Goal: Transaction & Acquisition: Subscribe to service/newsletter

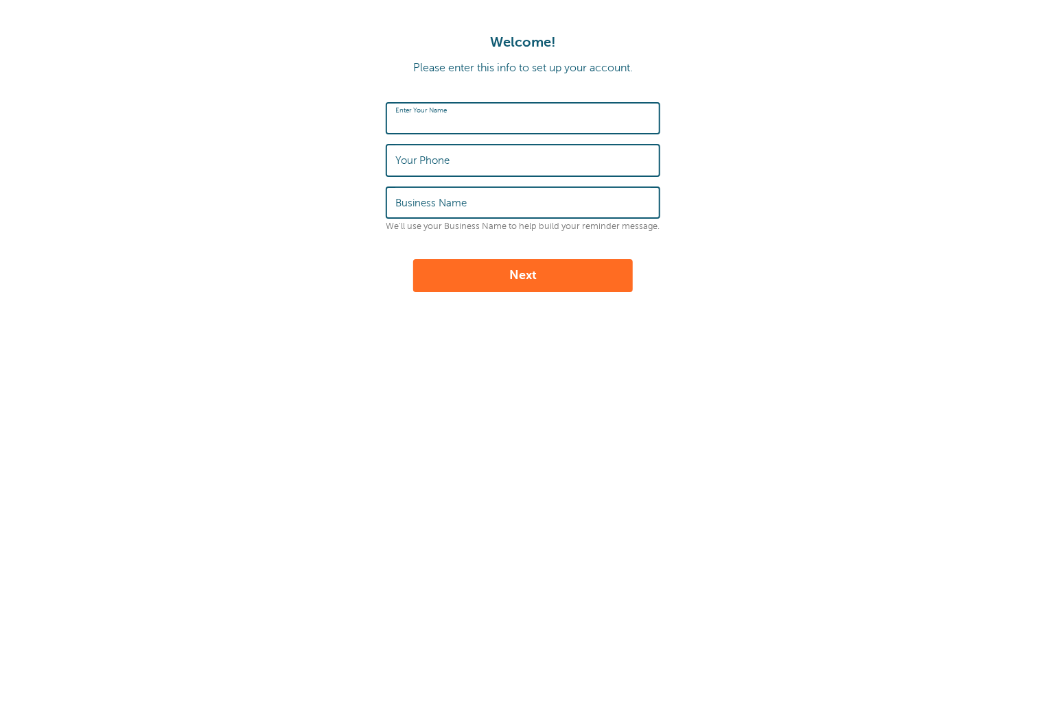
type input "Jocelle"
click at [490, 160] on input "Your Phone" at bounding box center [522, 160] width 255 height 30
type input "‪(845) 419-3274‬"
click at [482, 211] on input "Business Name" at bounding box center [522, 203] width 255 height 30
type input "GoReminders"
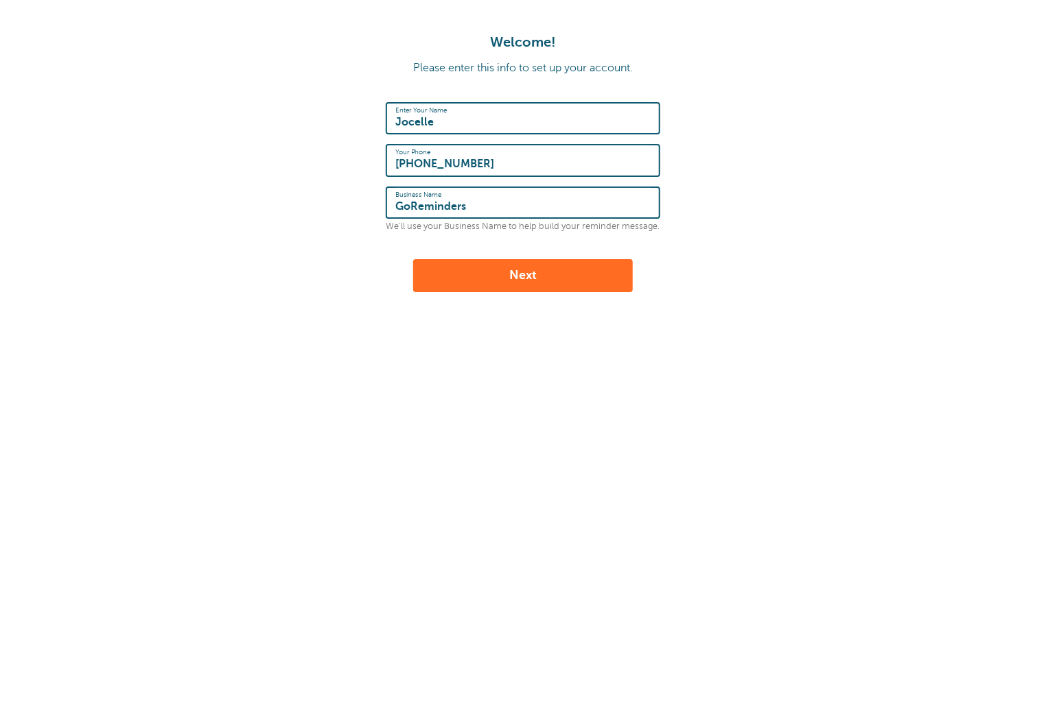
click at [479, 264] on button "Next" at bounding box center [523, 275] width 220 height 33
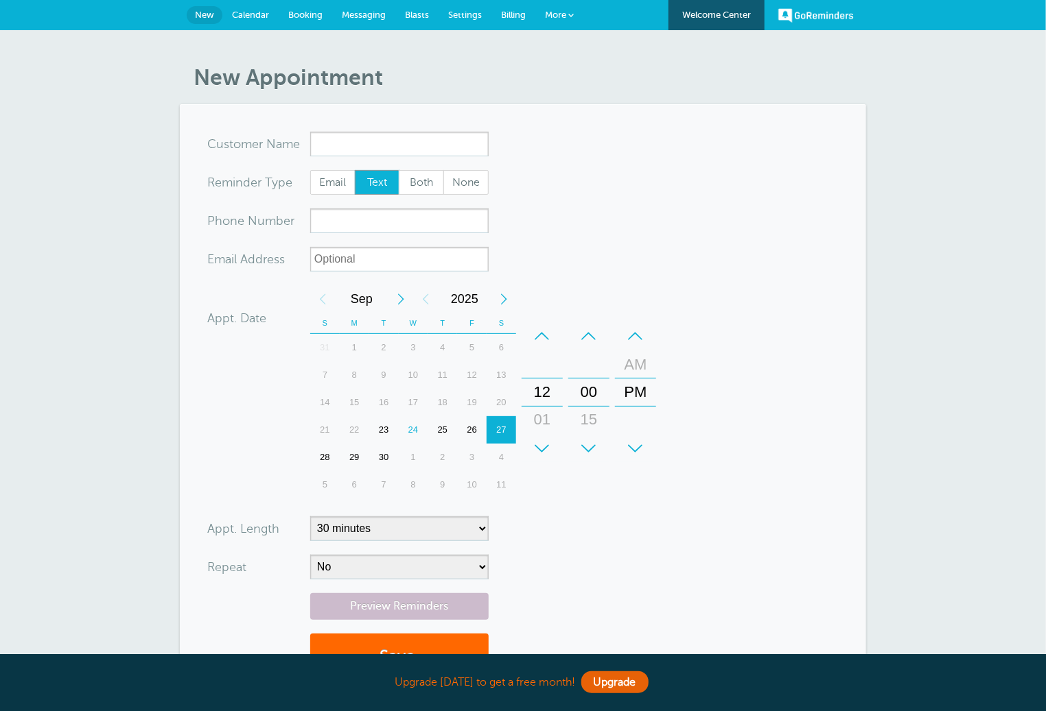
drag, startPoint x: 495, startPoint y: 12, endPoint x: 495, endPoint y: 19, distance: 6.9
click at [495, 12] on link "Billing" at bounding box center [513, 15] width 44 height 30
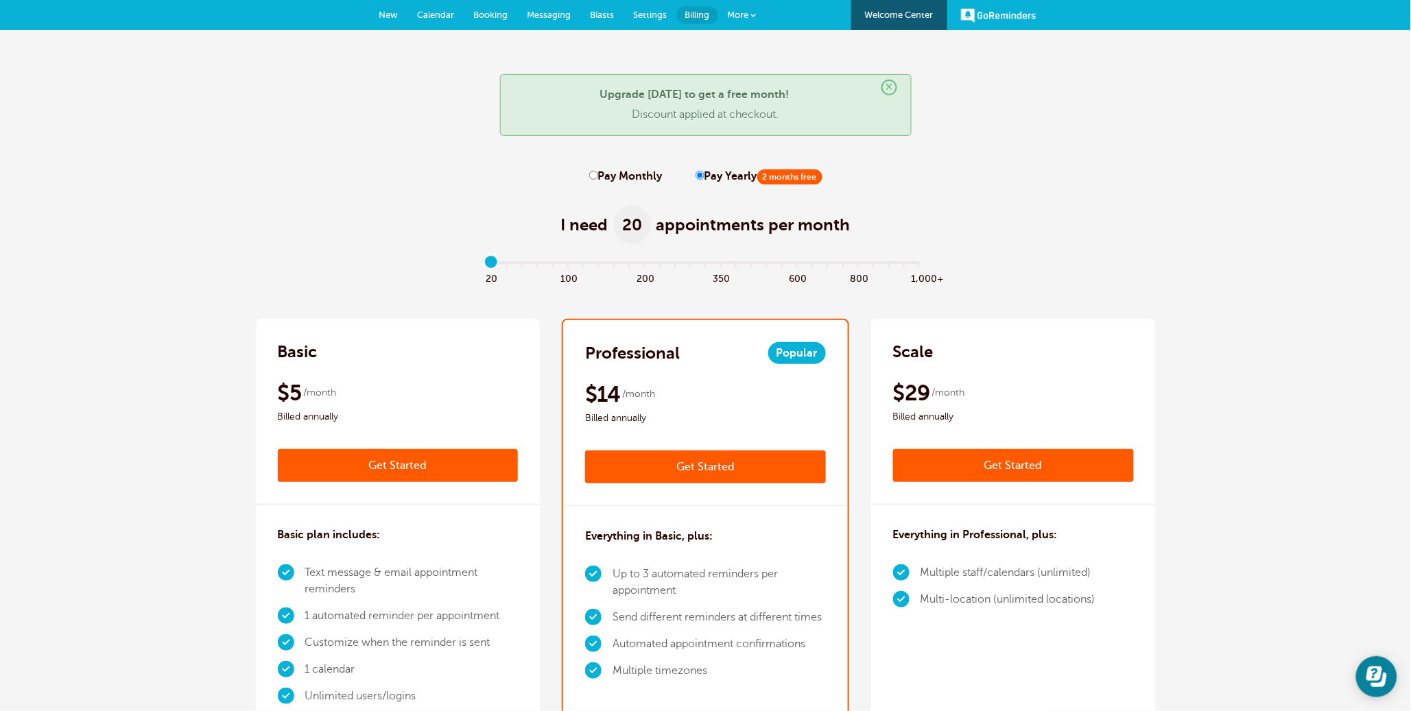
click at [397, 466] on link "Get Started" at bounding box center [398, 465] width 241 height 33
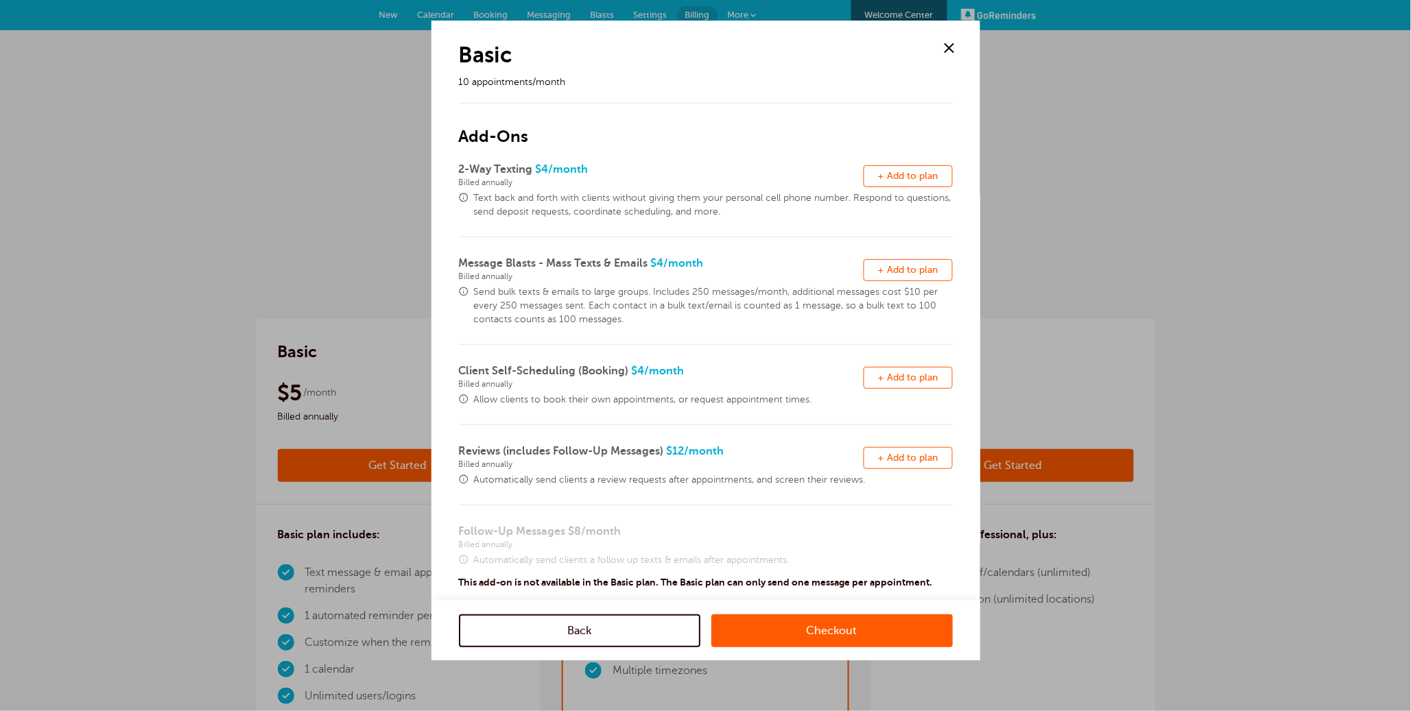
click at [899, 178] on span "+ Add to plan" at bounding box center [908, 176] width 60 height 10
click at [896, 276] on button "Remove + Add to plan" at bounding box center [908, 270] width 89 height 22
click at [923, 376] on span "+ Add to plan" at bounding box center [908, 378] width 60 height 10
click at [911, 453] on span "+ Add to plan" at bounding box center [908, 458] width 60 height 10
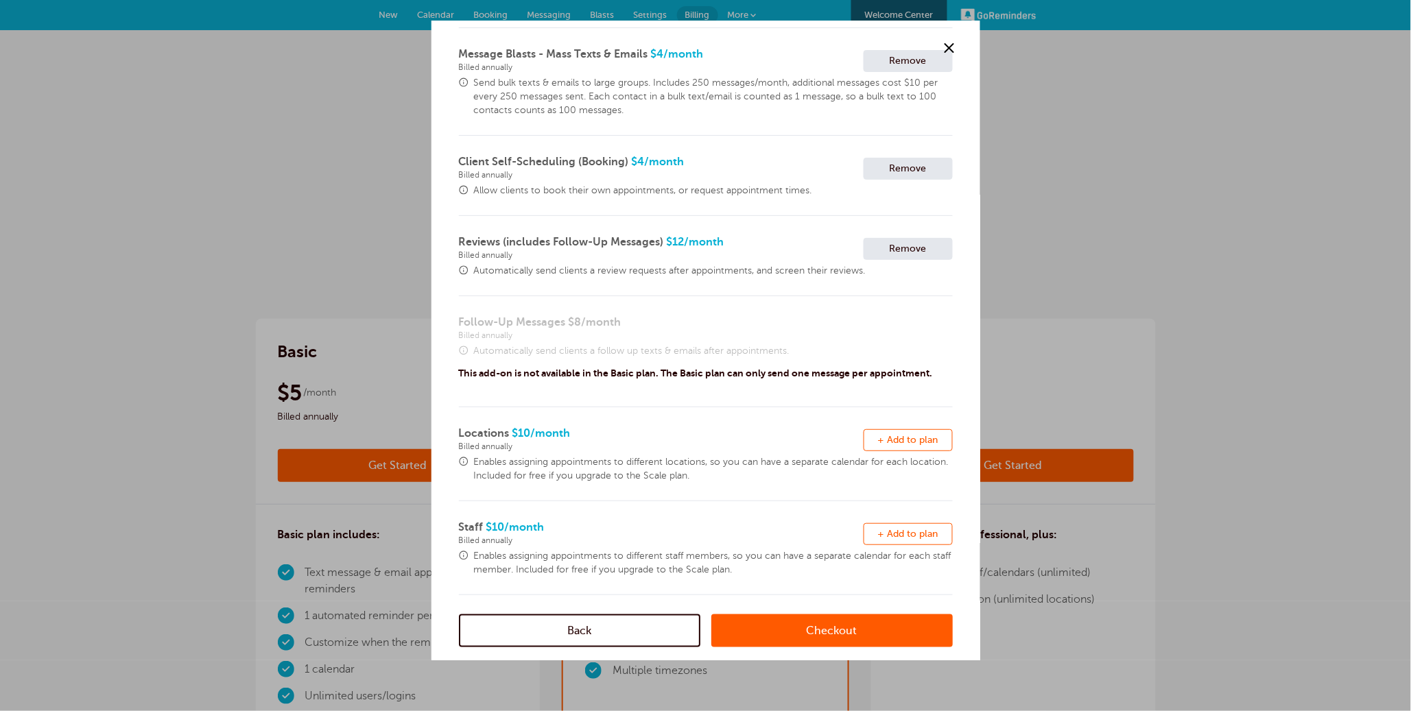
scroll to position [221, 0]
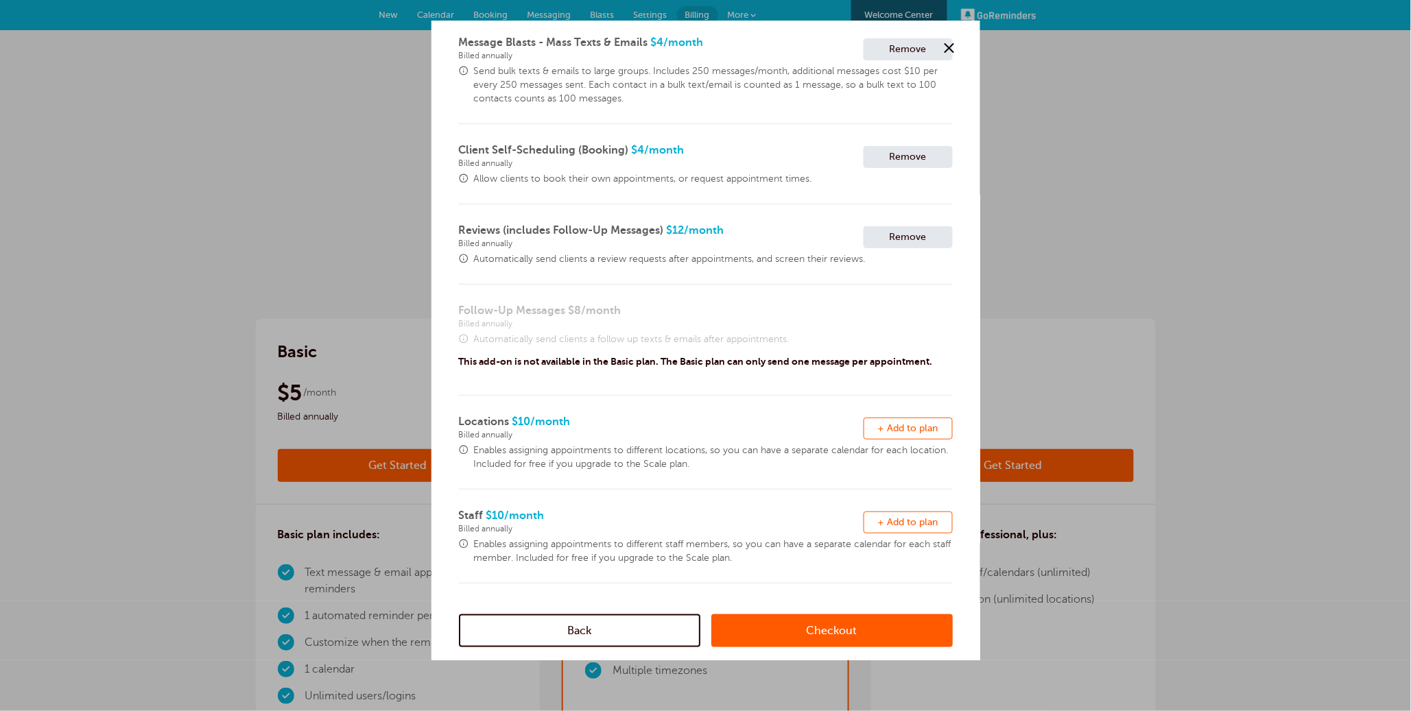
drag, startPoint x: 905, startPoint y: 426, endPoint x: 897, endPoint y: 489, distance: 62.9
click at [905, 426] on span "+ Add to plan" at bounding box center [908, 428] width 60 height 10
click at [897, 520] on span "+ Add to plan" at bounding box center [908, 522] width 60 height 10
click at [818, 633] on link "Checkout" at bounding box center [832, 630] width 242 height 33
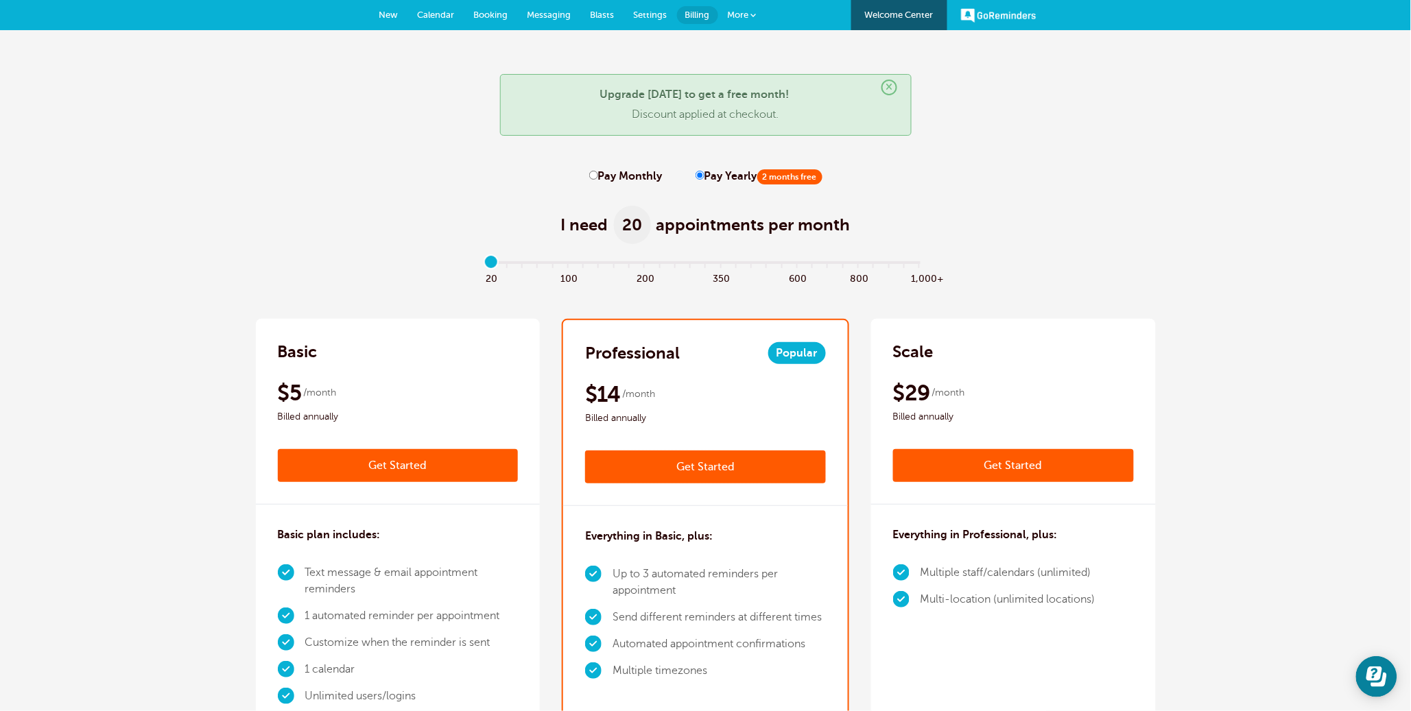
click at [716, 464] on link "Get Started" at bounding box center [705, 467] width 241 height 33
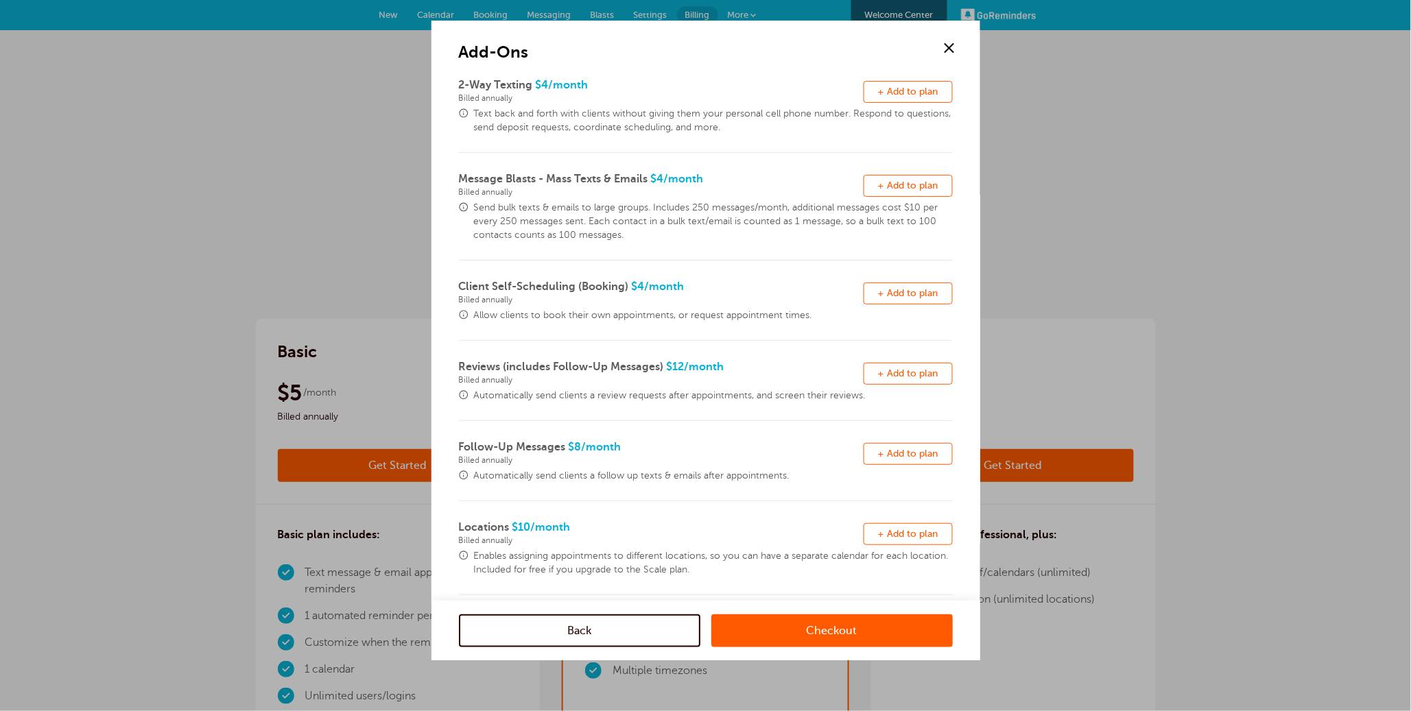
scroll to position [190, 0]
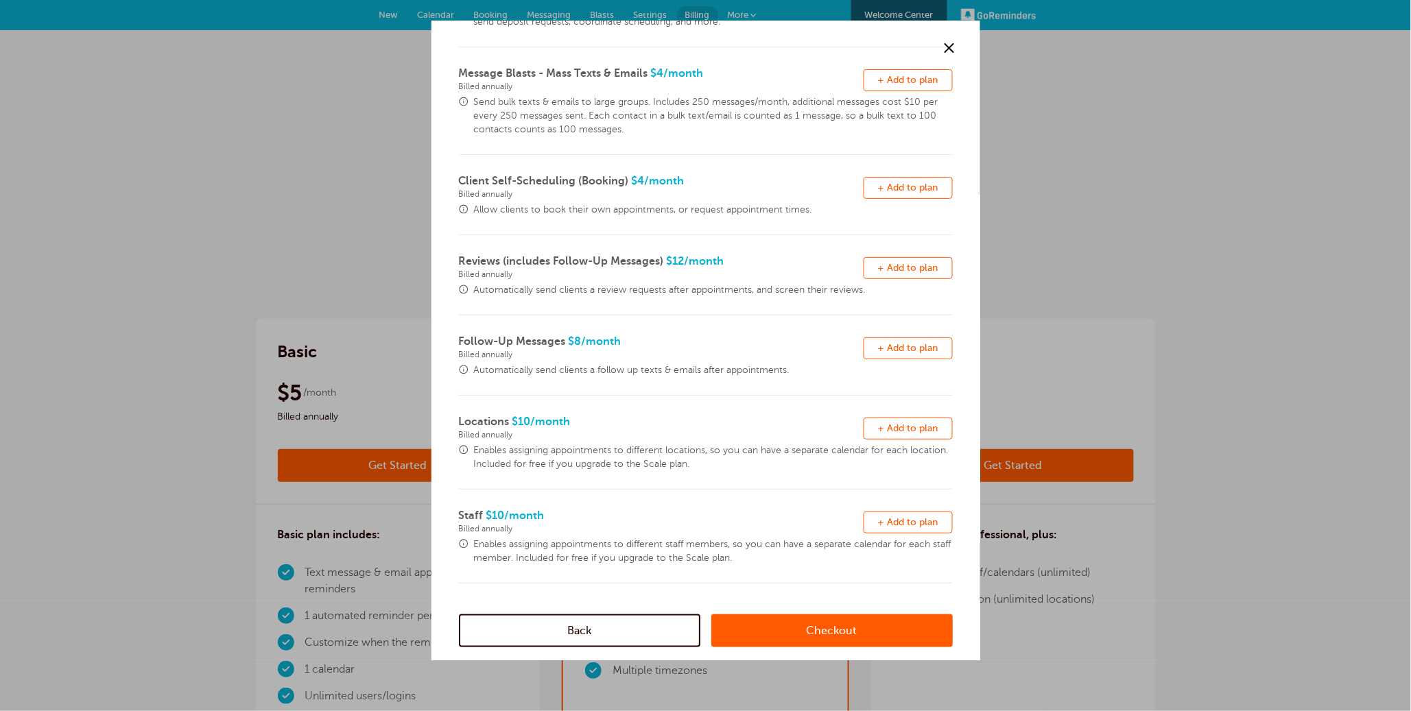
drag, startPoint x: 908, startPoint y: 349, endPoint x: 856, endPoint y: 380, distance: 61.2
click at [908, 349] on span "+ Add to plan" at bounding box center [908, 348] width 60 height 10
click at [812, 632] on link "Checkout" at bounding box center [832, 630] width 242 height 33
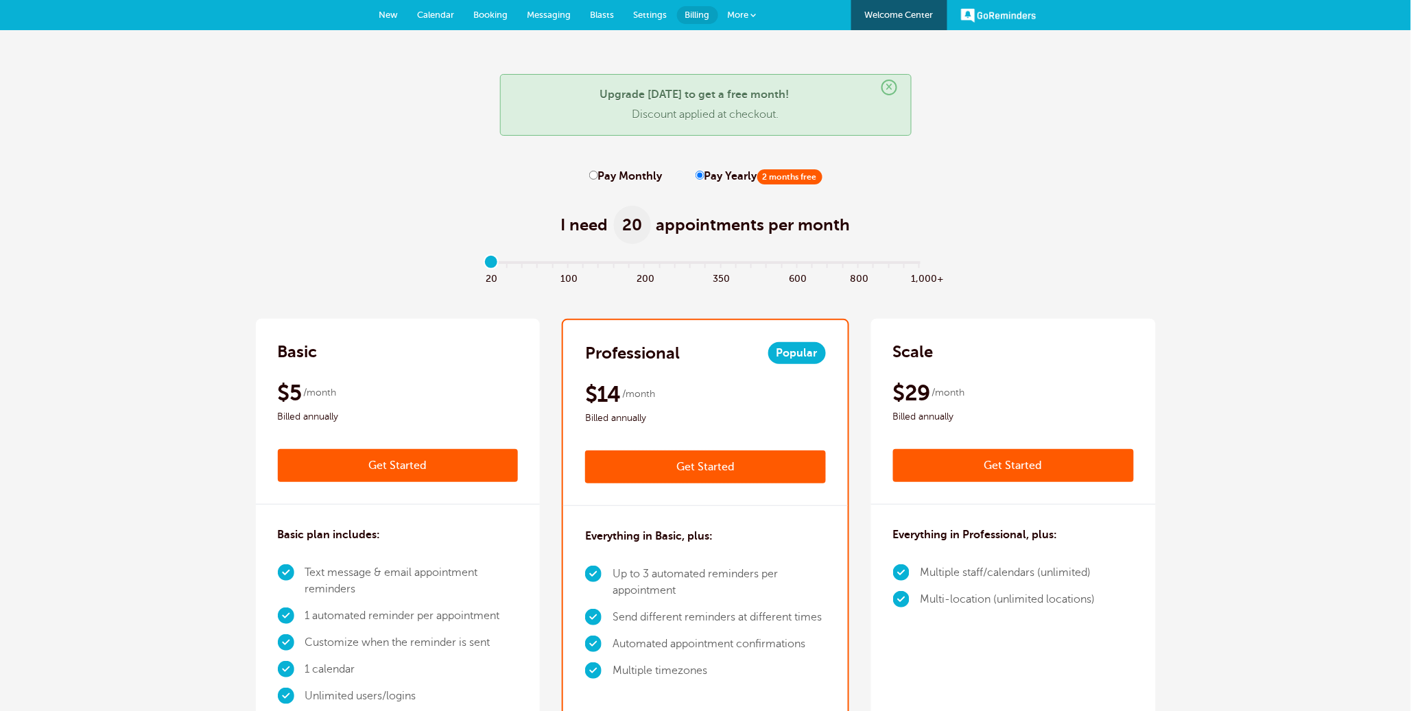
drag, startPoint x: 703, startPoint y: 470, endPoint x: 790, endPoint y: 458, distance: 88.0
click at [703, 470] on link "Get Started" at bounding box center [705, 467] width 241 height 33
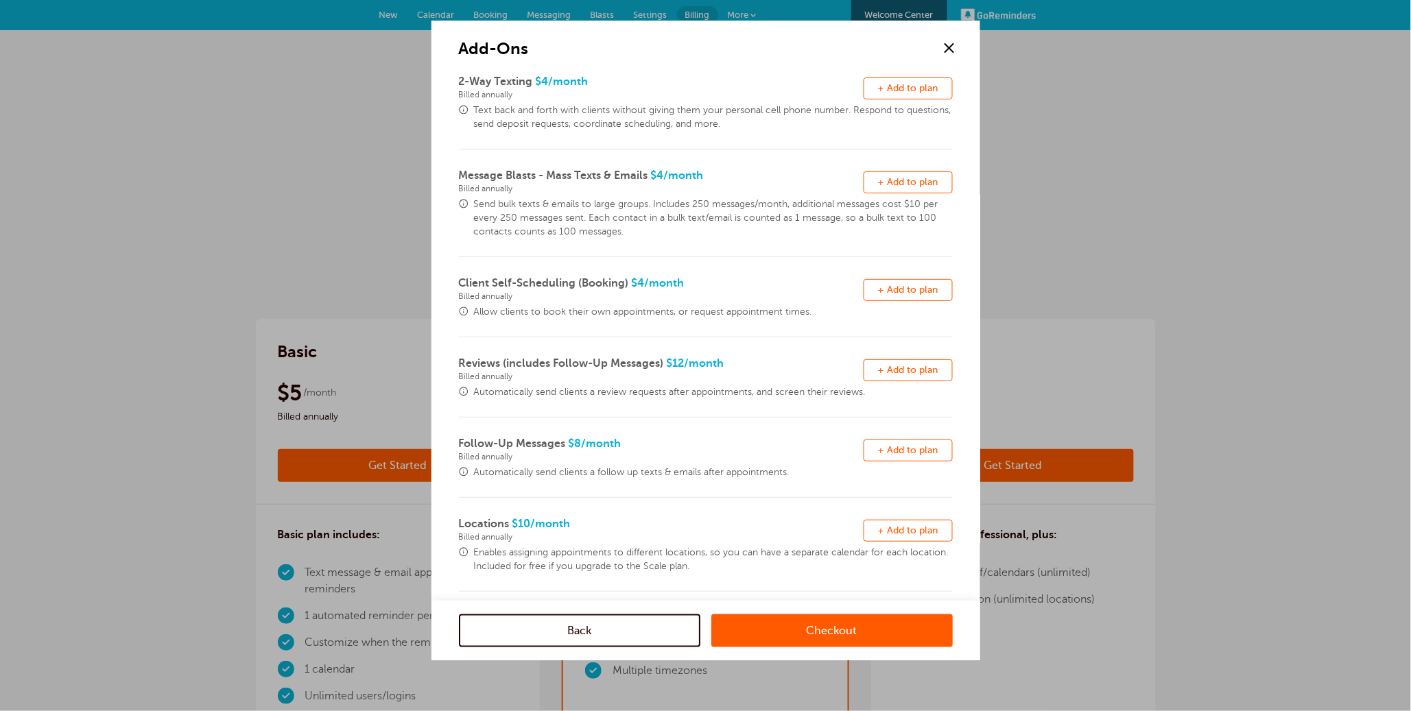
scroll to position [97, 0]
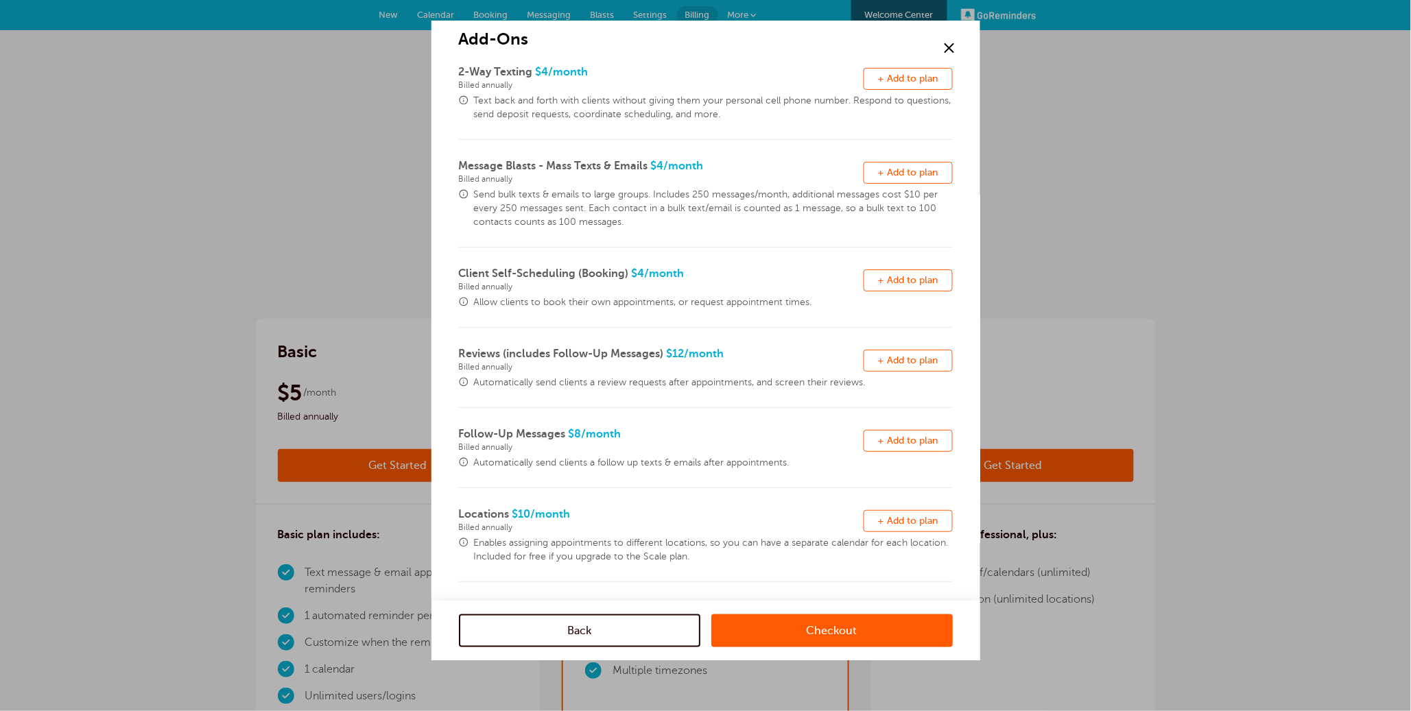
click at [949, 49] on span at bounding box center [949, 48] width 21 height 21
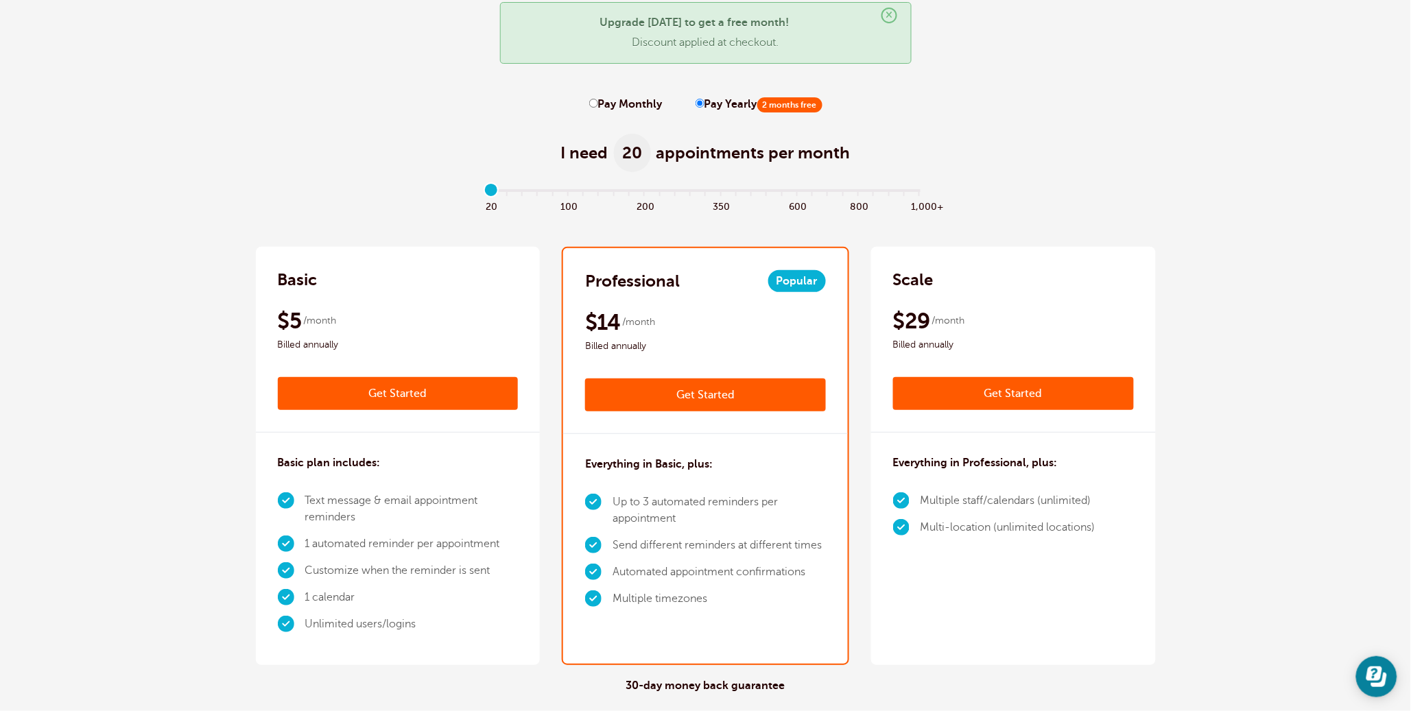
scroll to position [73, 0]
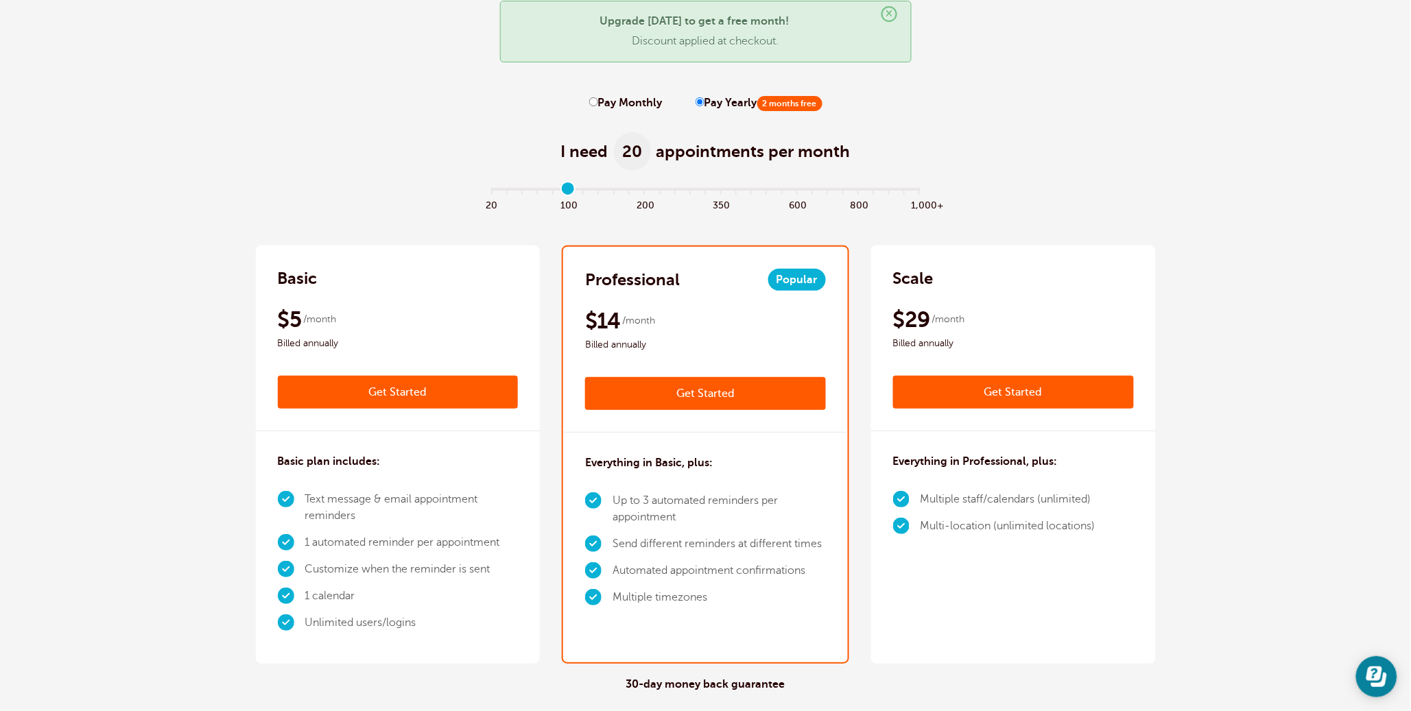
type input "5"
click at [568, 191] on input "range" at bounding box center [706, 191] width 444 height 3
click at [1005, 392] on link "Get Started" at bounding box center [1013, 392] width 241 height 33
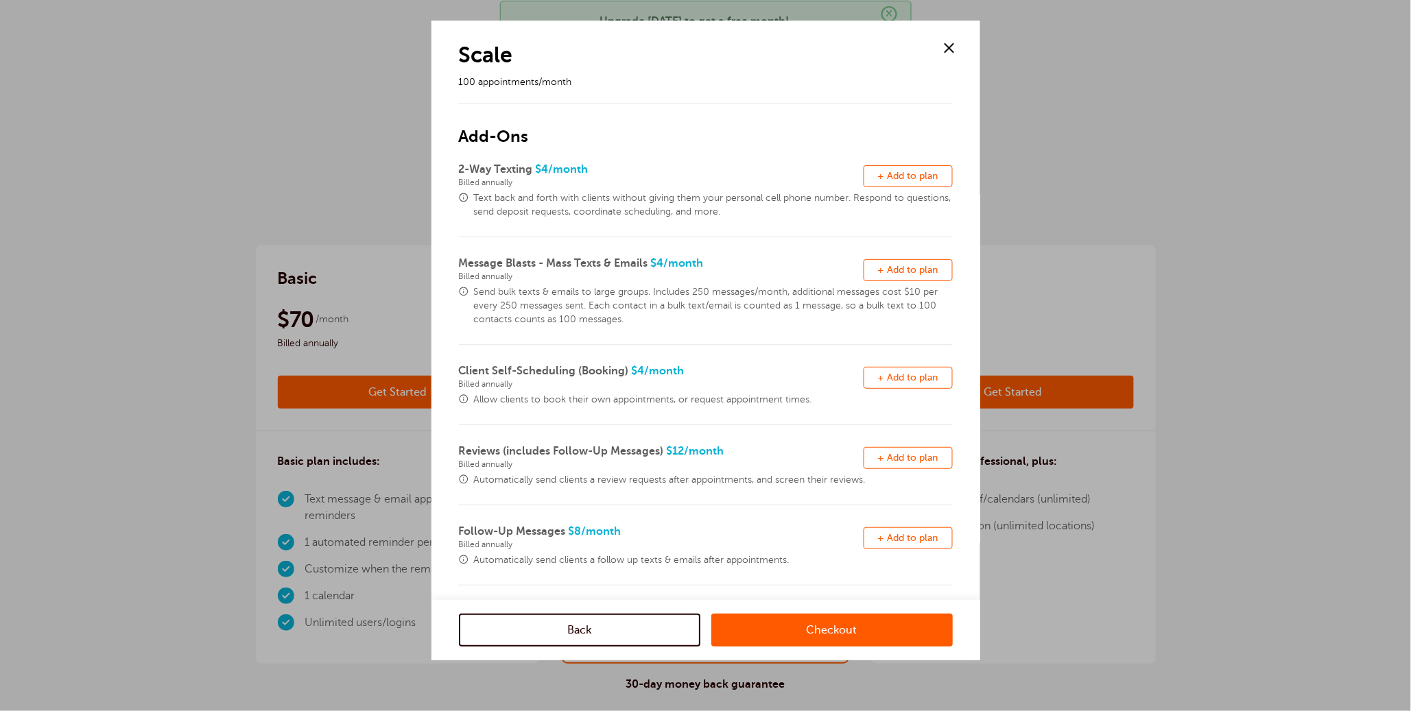
click at [842, 623] on link "Checkout" at bounding box center [832, 630] width 242 height 33
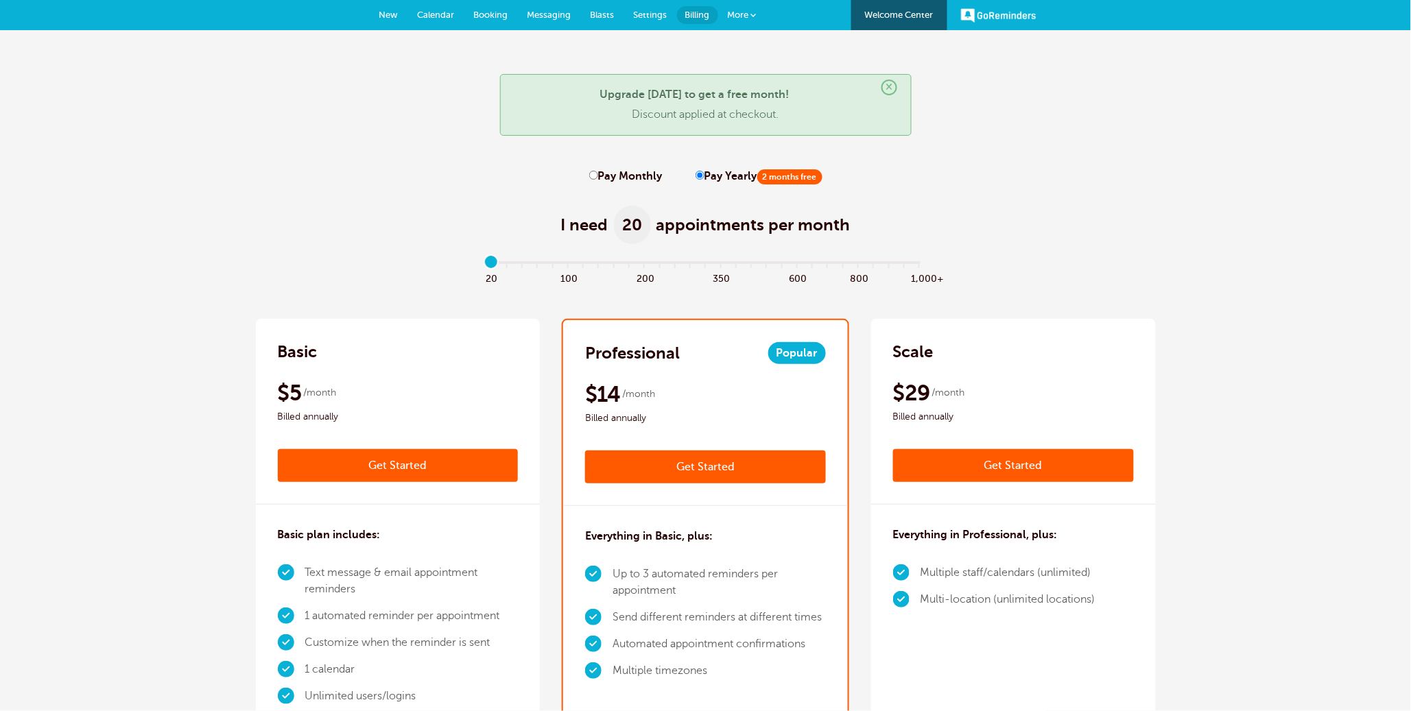
drag, startPoint x: 596, startPoint y: 174, endPoint x: 571, endPoint y: 231, distance: 62.7
click at [596, 174] on input "Pay Monthly" at bounding box center [593, 175] width 9 height 9
radio input "true"
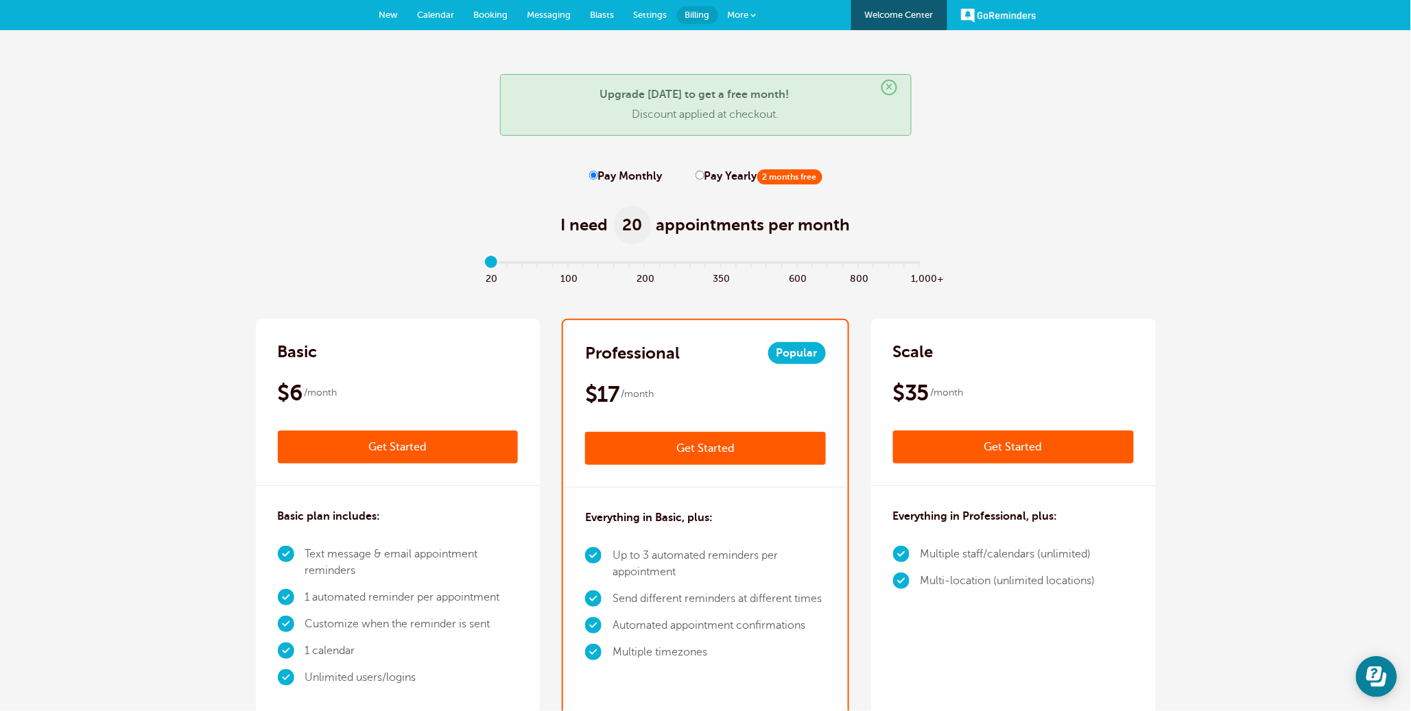
click at [353, 443] on link "Get Started" at bounding box center [398, 447] width 241 height 33
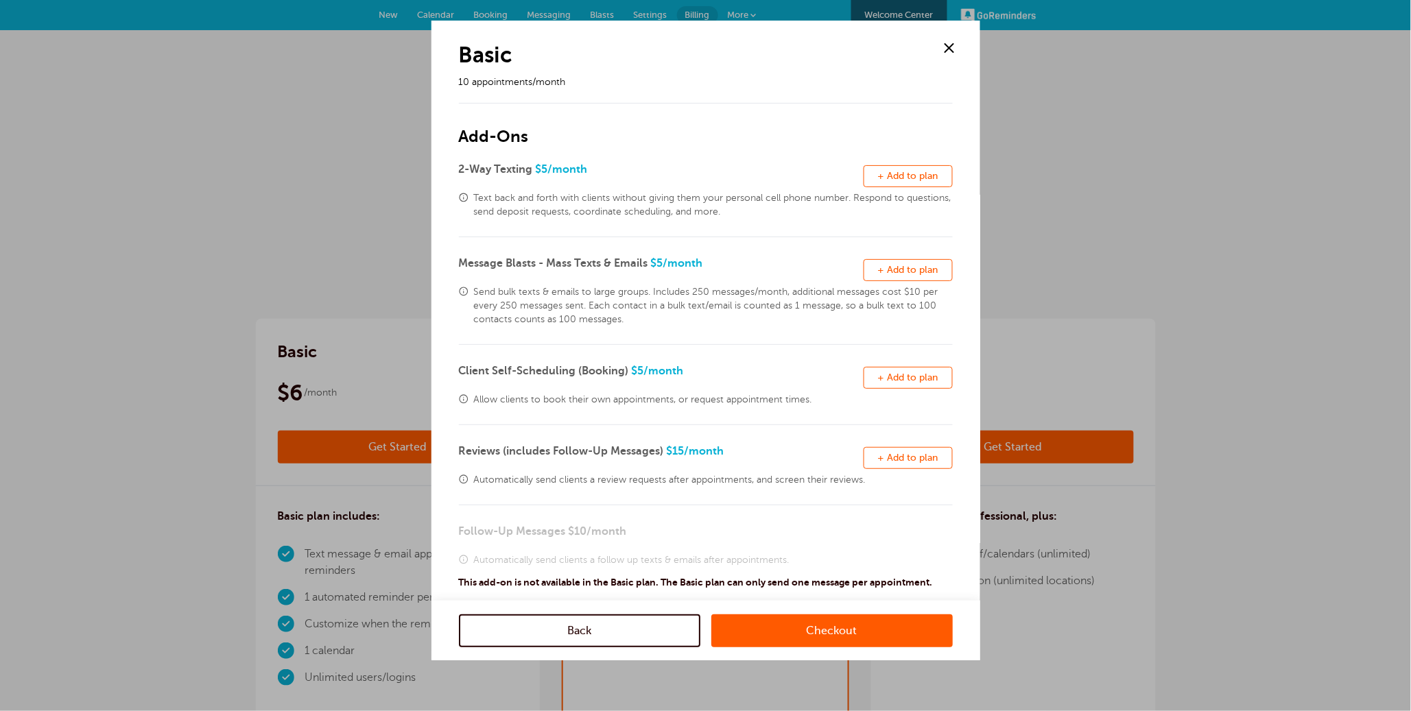
drag, startPoint x: 906, startPoint y: 179, endPoint x: 905, endPoint y: 258, distance: 78.9
click at [906, 179] on span "+ Add to plan" at bounding box center [908, 176] width 60 height 10
click at [906, 261] on button "Remove + Add to plan" at bounding box center [908, 270] width 89 height 22
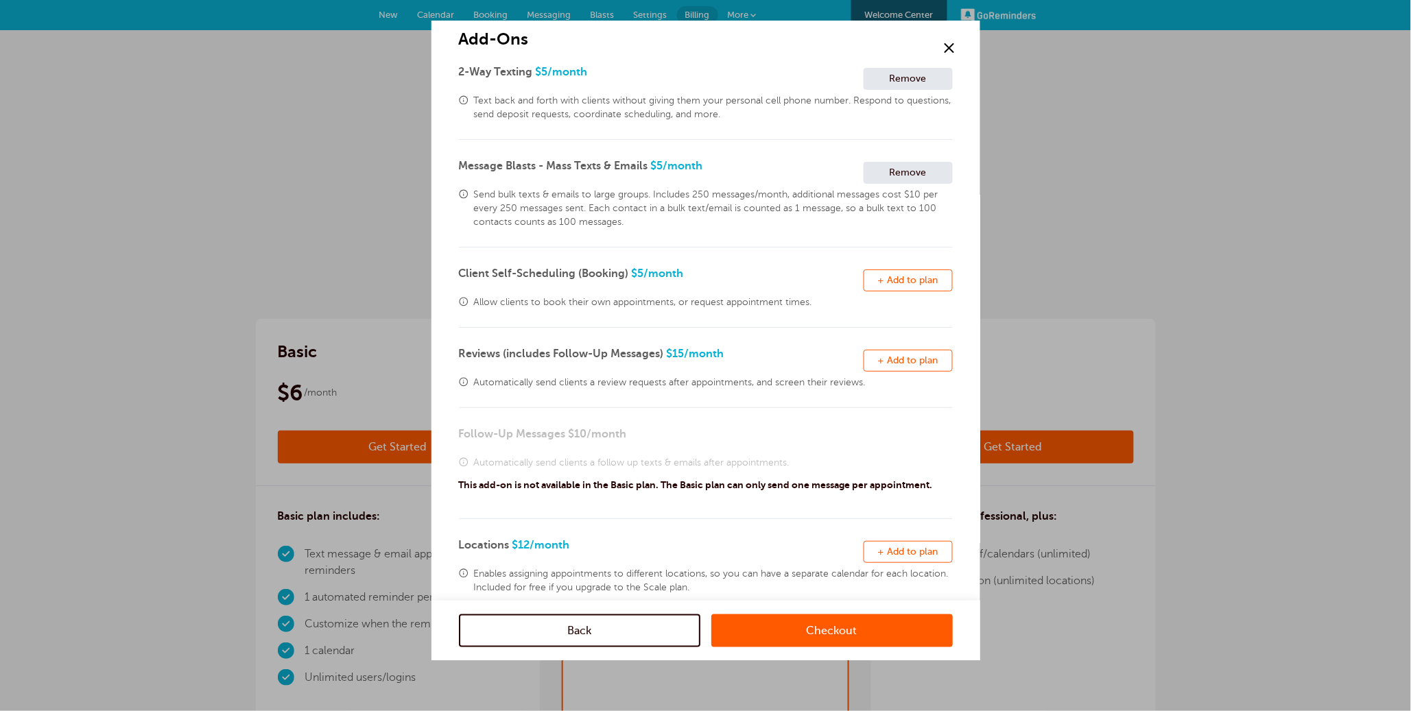
scroll to position [105, 0]
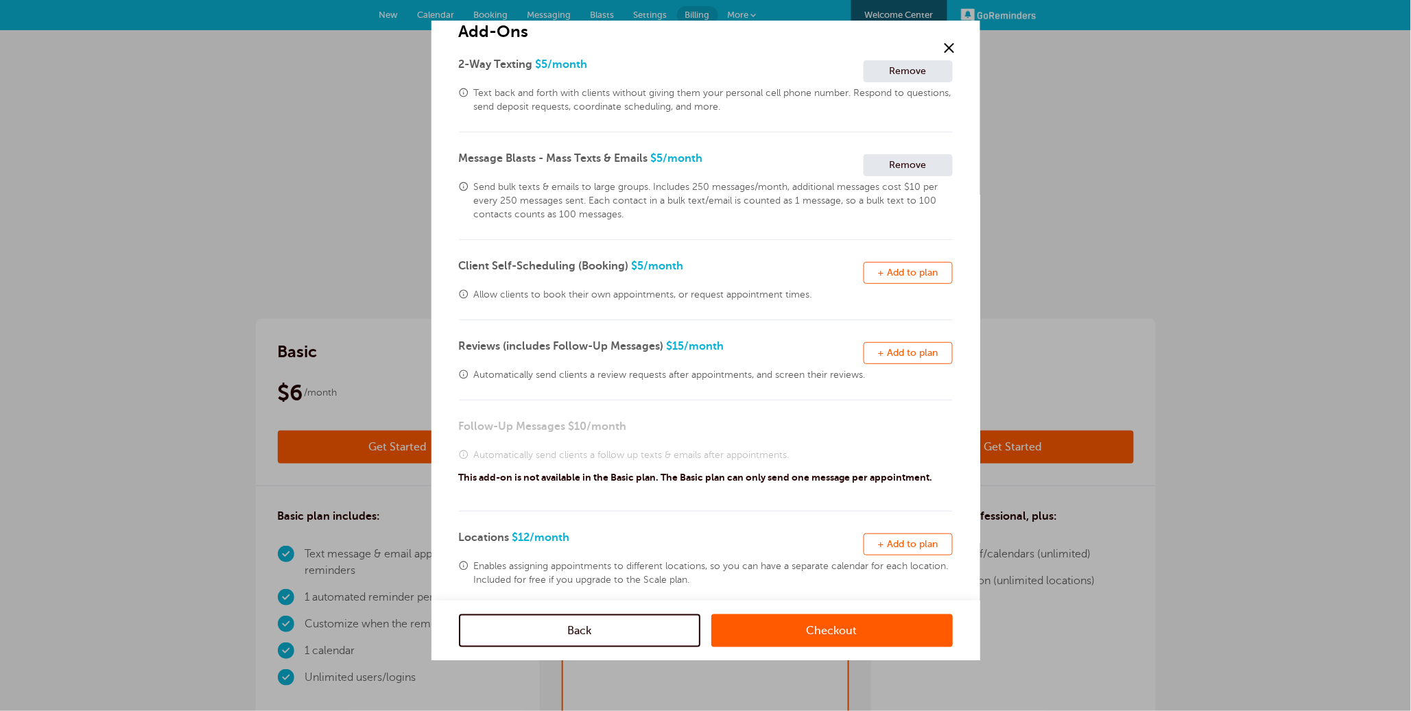
click at [910, 268] on span "+ Add to plan" at bounding box center [908, 273] width 60 height 10
click at [904, 353] on span "+ Add to plan" at bounding box center [908, 353] width 60 height 10
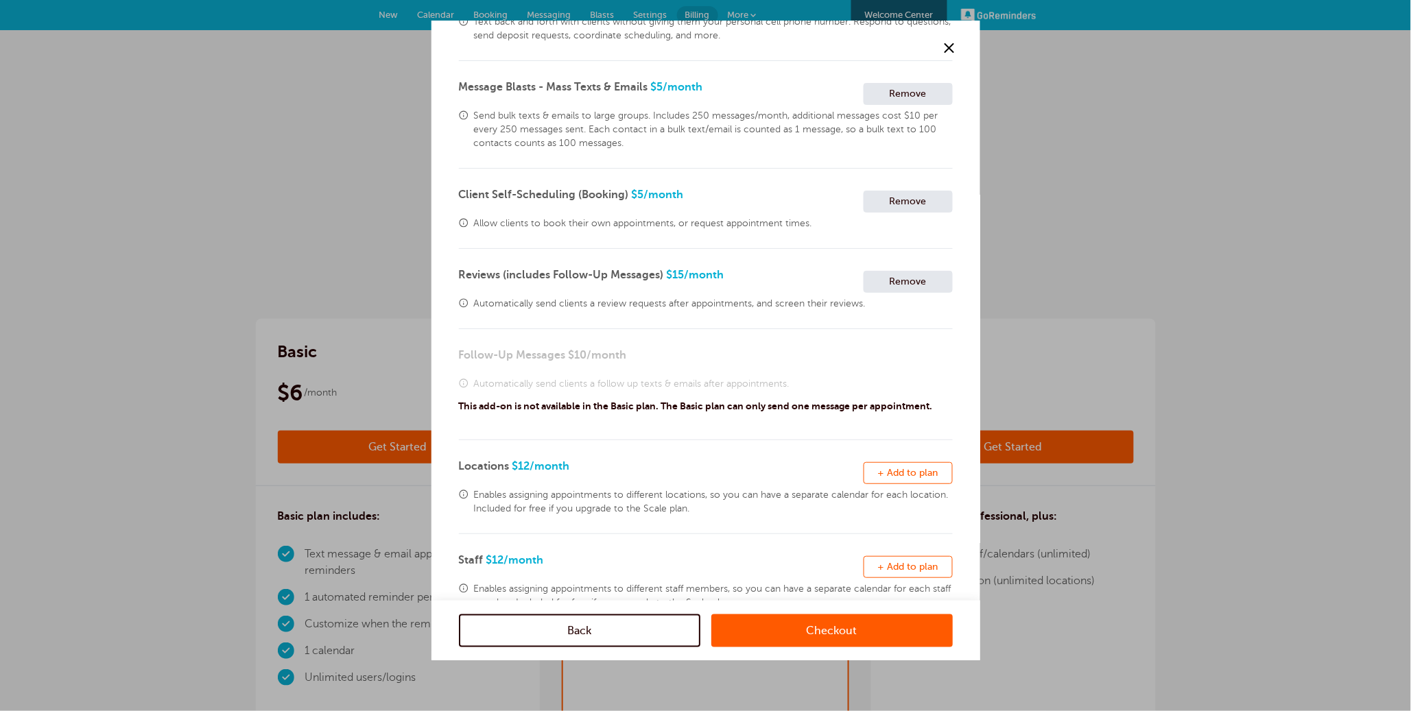
scroll to position [221, 0]
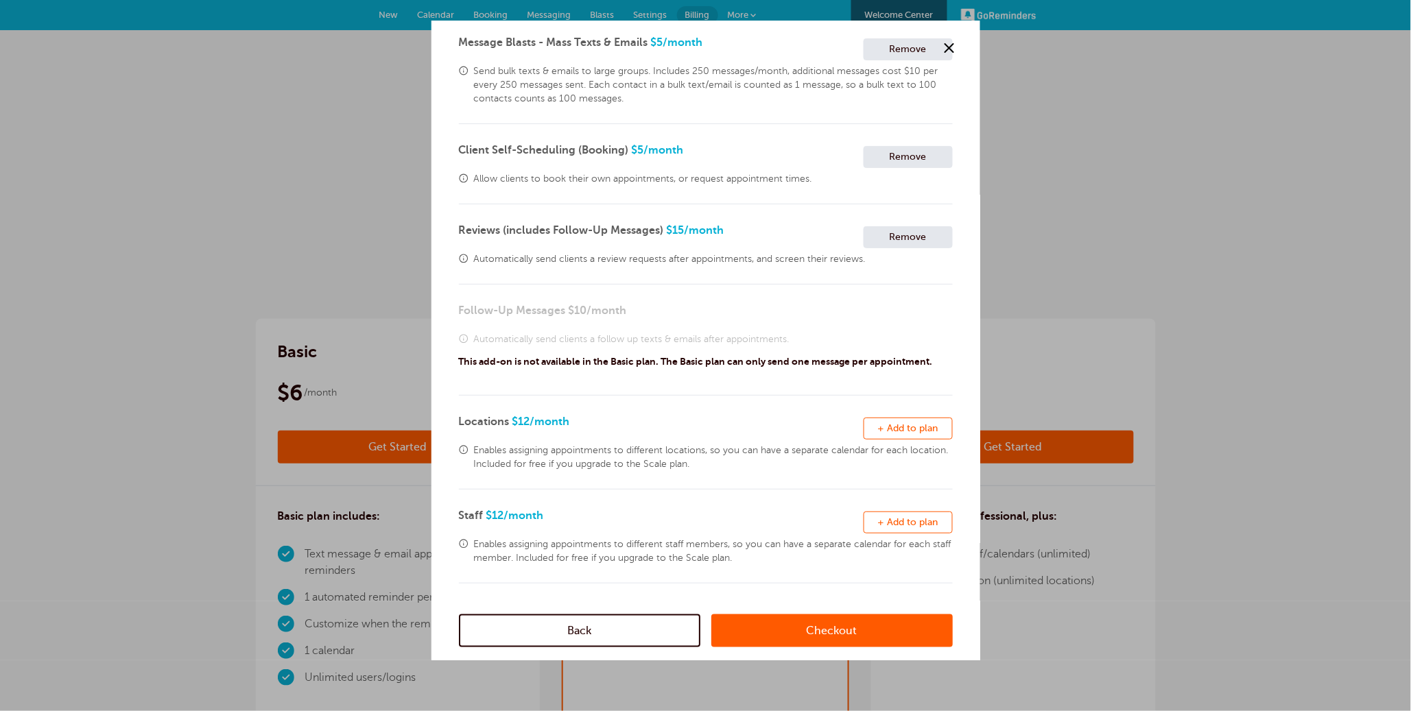
click at [902, 434] on span "+ Add to plan" at bounding box center [908, 428] width 60 height 10
click at [912, 533] on button "Remove + Add to plan" at bounding box center [908, 523] width 89 height 22
click at [813, 631] on link "Checkout" at bounding box center [832, 630] width 242 height 33
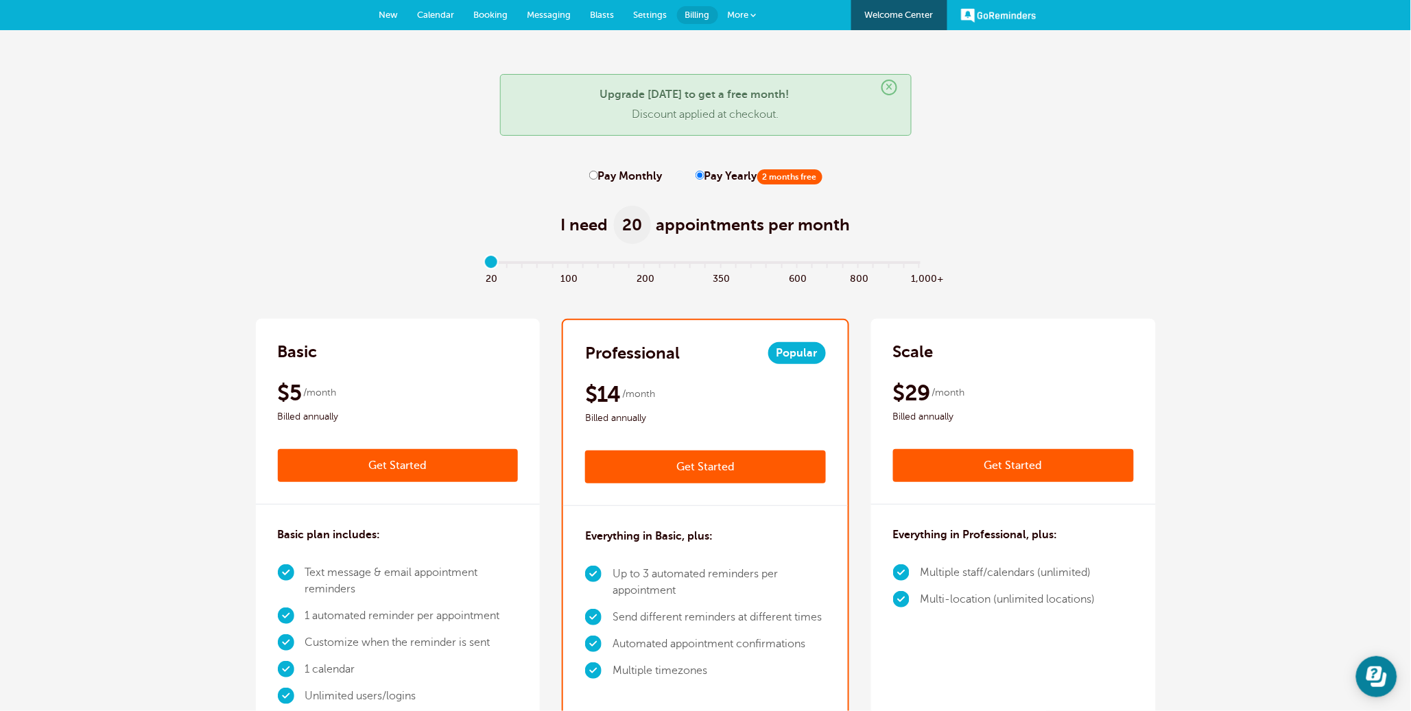
click at [593, 172] on input "Pay Monthly" at bounding box center [593, 175] width 9 height 9
radio input "true"
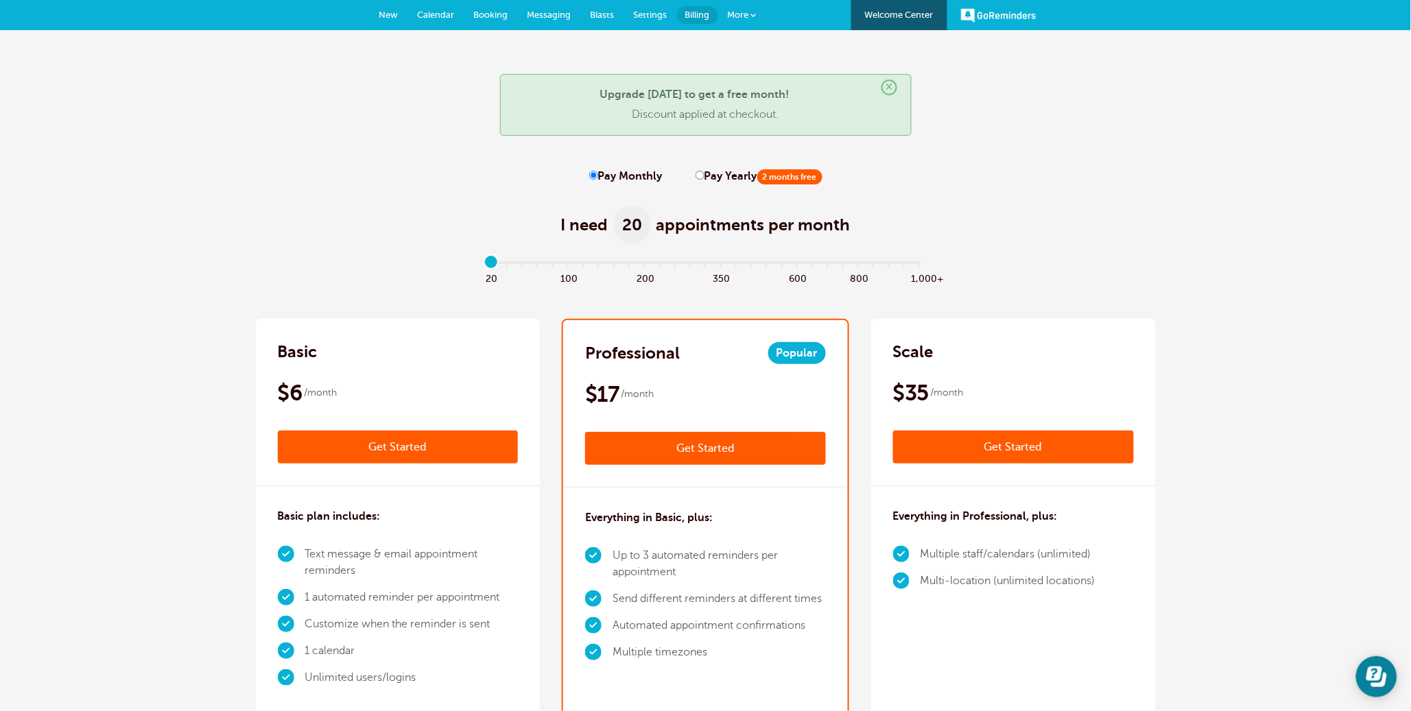
click at [677, 442] on link "Get Started" at bounding box center [705, 448] width 241 height 33
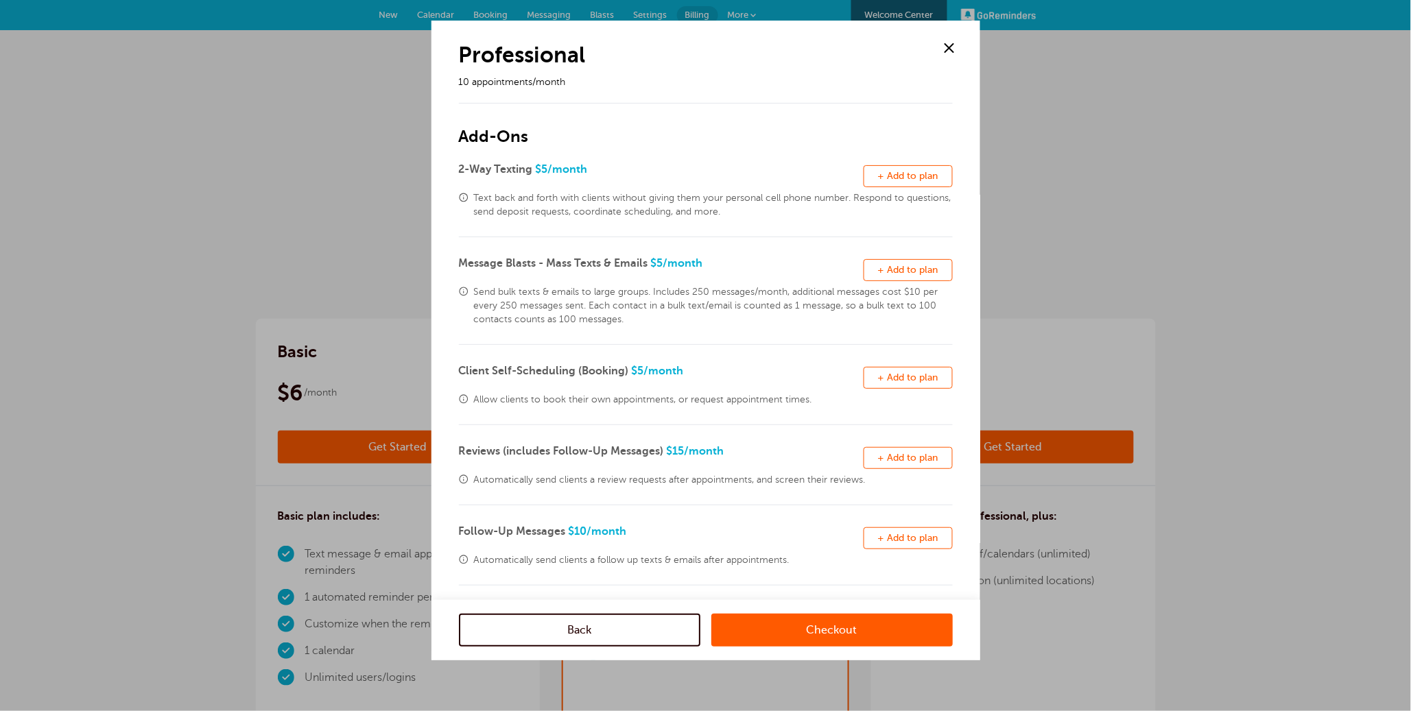
scroll to position [190, 0]
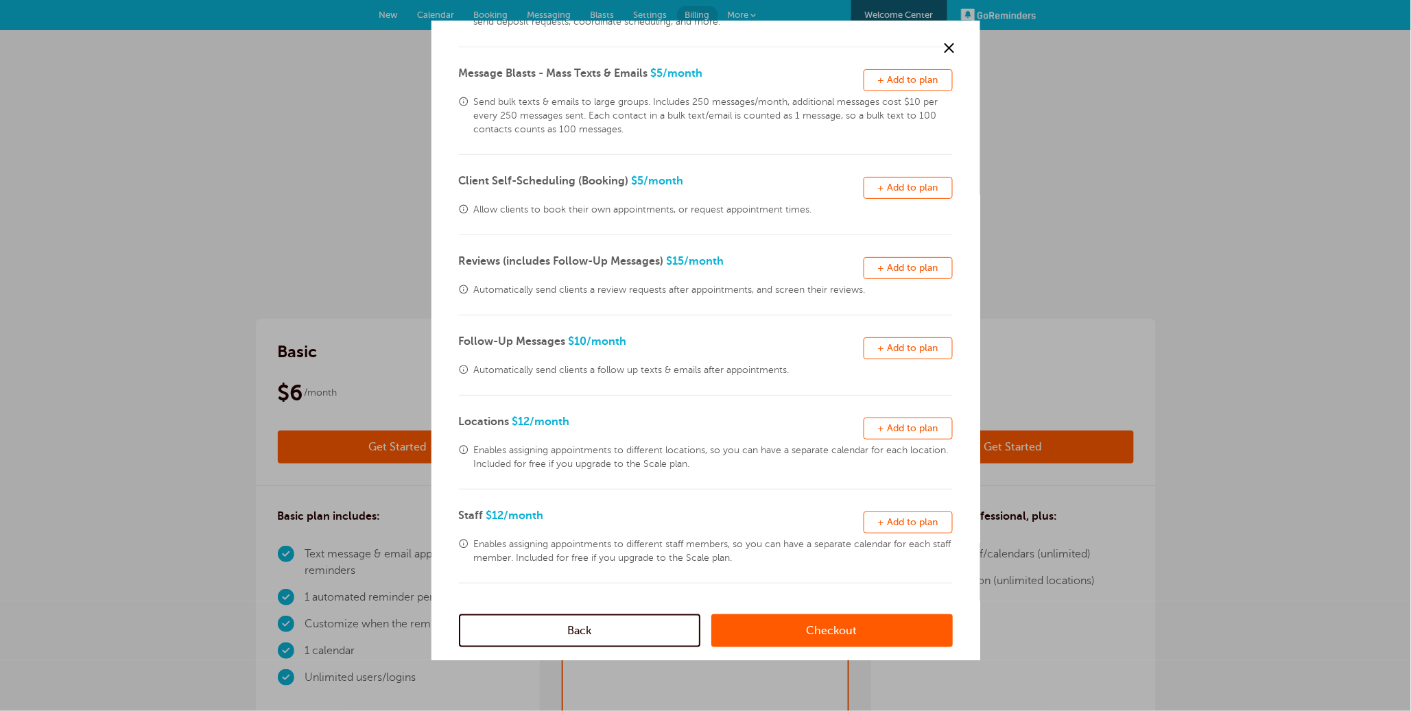
drag, startPoint x: 915, startPoint y: 351, endPoint x: 880, endPoint y: 419, distance: 75.5
click at [915, 351] on span "+ Add to plan" at bounding box center [908, 348] width 60 height 10
click at [824, 648] on div "Checkout" at bounding box center [832, 630] width 242 height 60
click at [821, 635] on link "Checkout" at bounding box center [832, 630] width 242 height 33
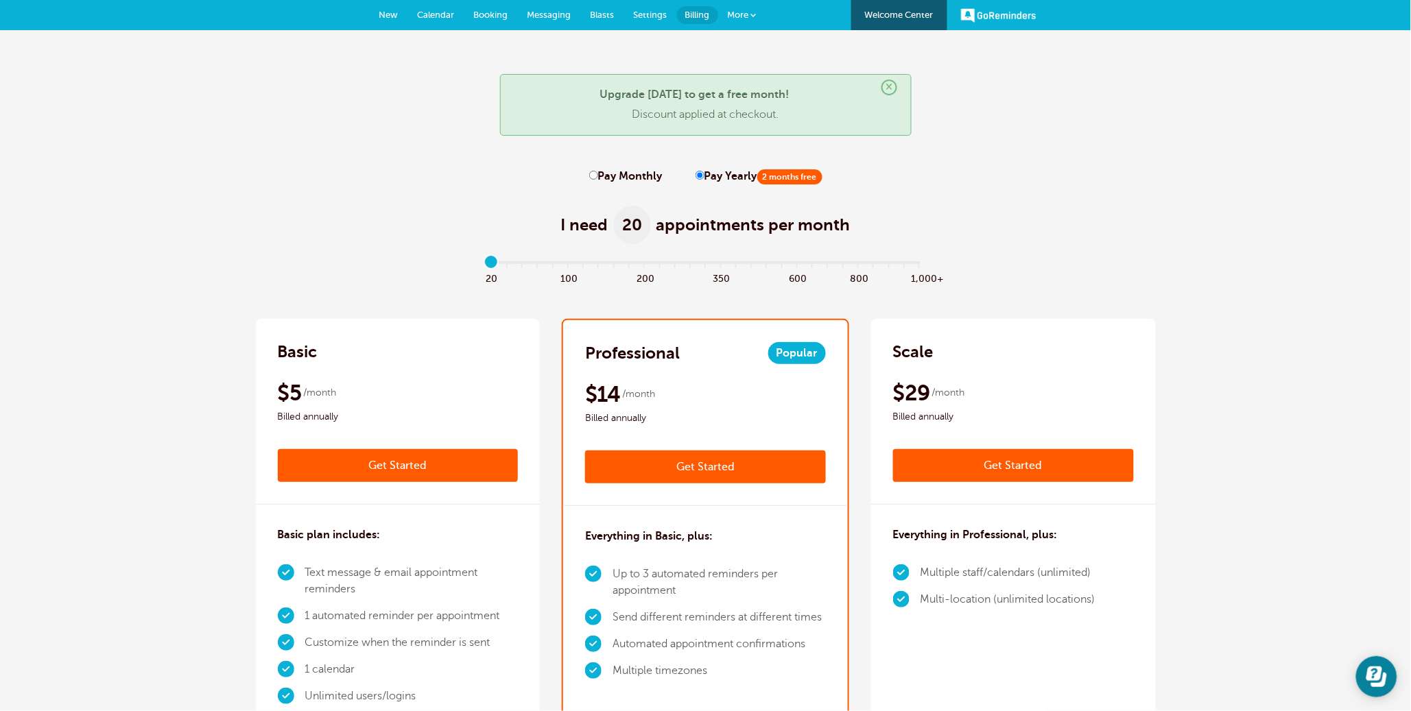
click at [598, 178] on label "Pay Monthly" at bounding box center [625, 176] width 73 height 13
click at [598, 178] on input "Pay Monthly" at bounding box center [593, 175] width 9 height 9
radio input "true"
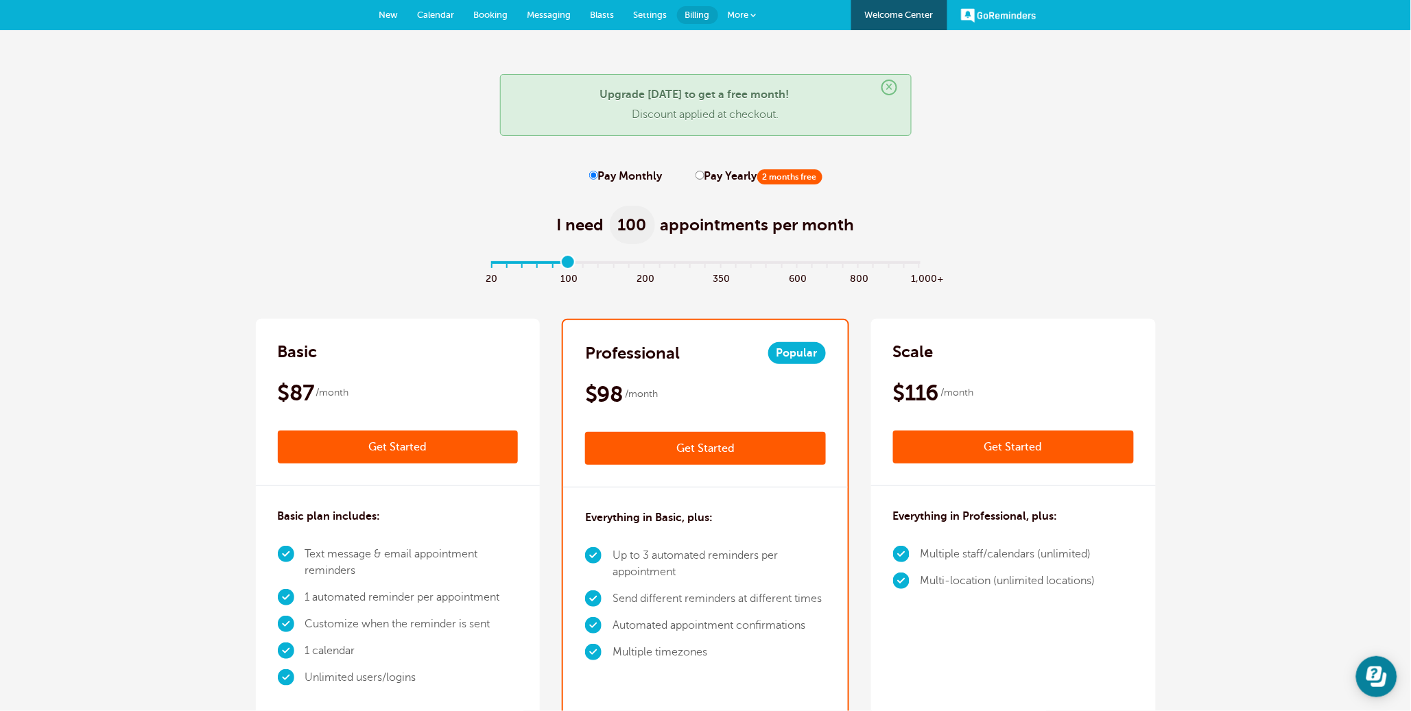
click at [568, 263] on input "range" at bounding box center [706, 264] width 444 height 3
click at [486, 263] on input "range" at bounding box center [706, 264] width 444 height 3
type input "5"
click at [569, 265] on input "range" at bounding box center [706, 264] width 444 height 3
click at [988, 444] on link "Get Started" at bounding box center [1013, 447] width 241 height 33
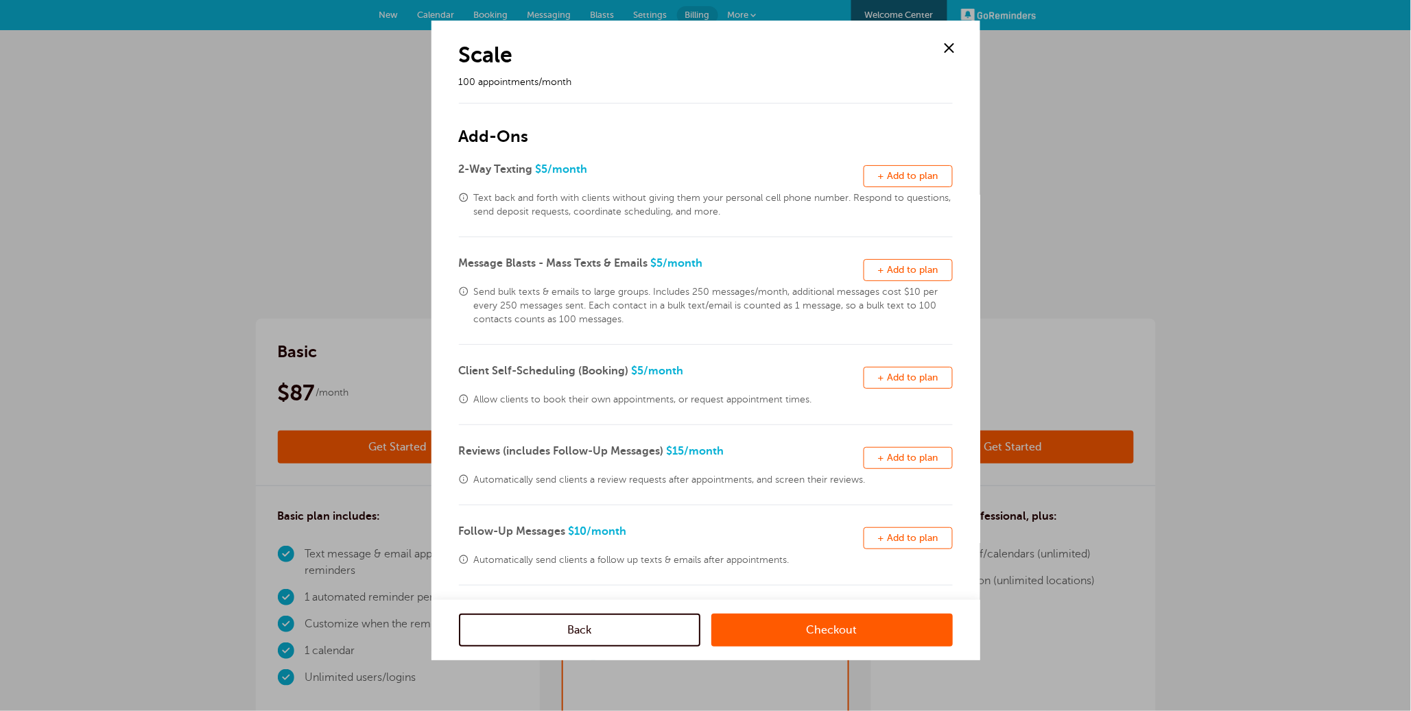
click at [817, 622] on link "Checkout" at bounding box center [832, 630] width 242 height 33
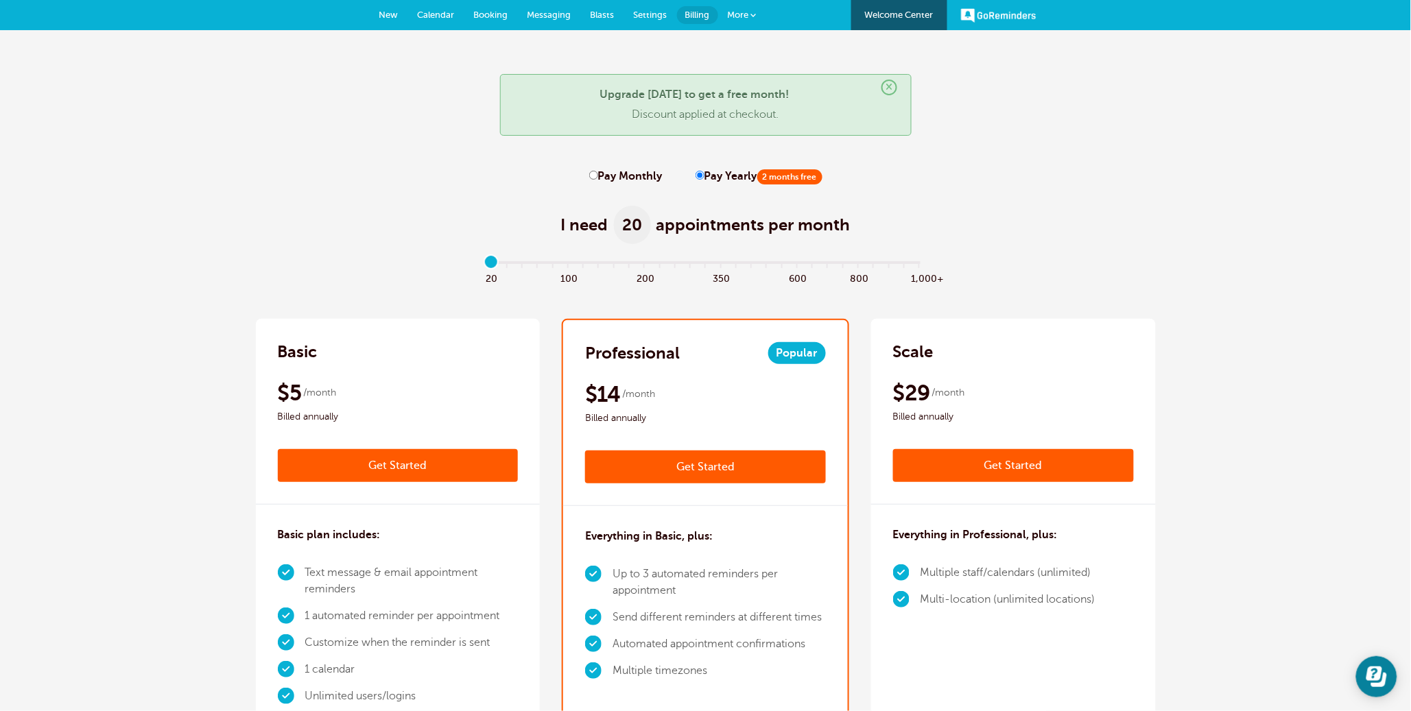
click at [598, 176] on label "Pay Monthly" at bounding box center [625, 176] width 73 height 13
click at [598, 176] on input "Pay Monthly" at bounding box center [593, 175] width 9 height 9
radio input "true"
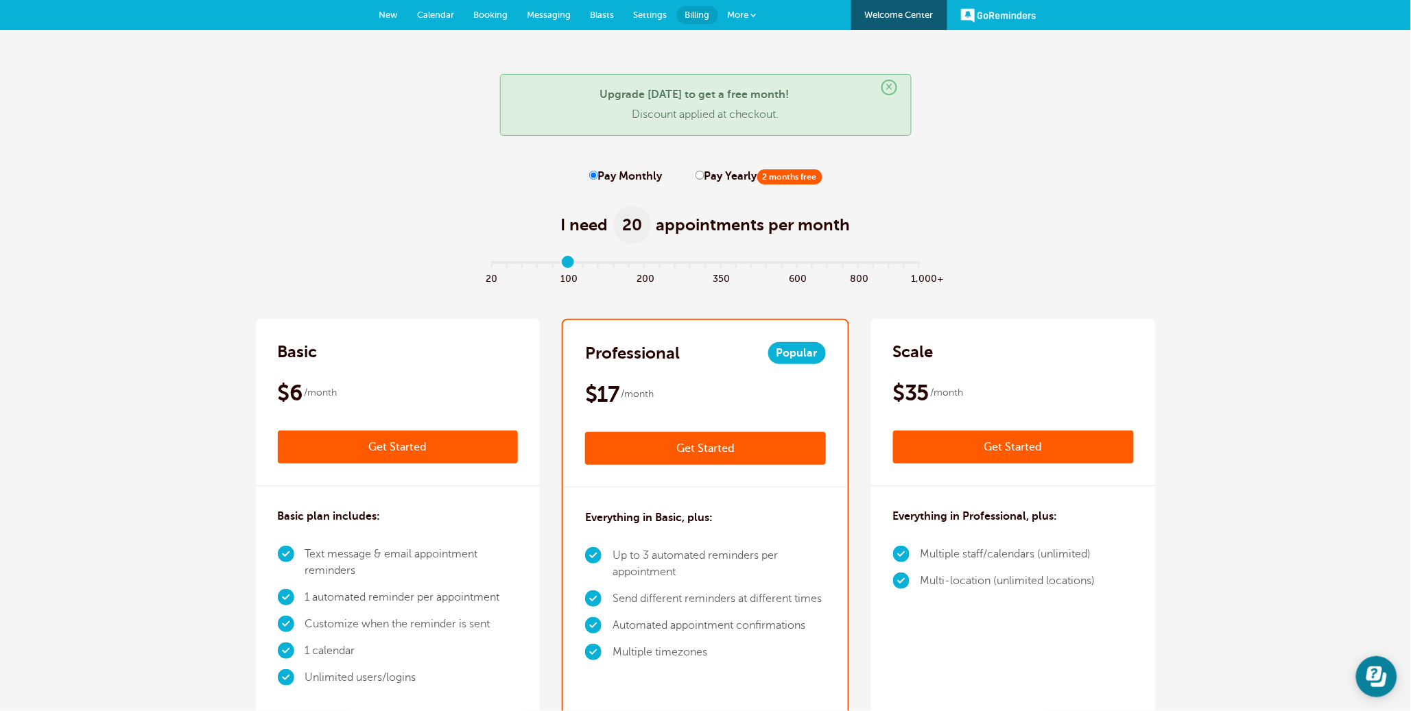
type input "5"
click at [572, 263] on input "range" at bounding box center [706, 264] width 444 height 3
